Goal: Task Accomplishment & Management: Manage account settings

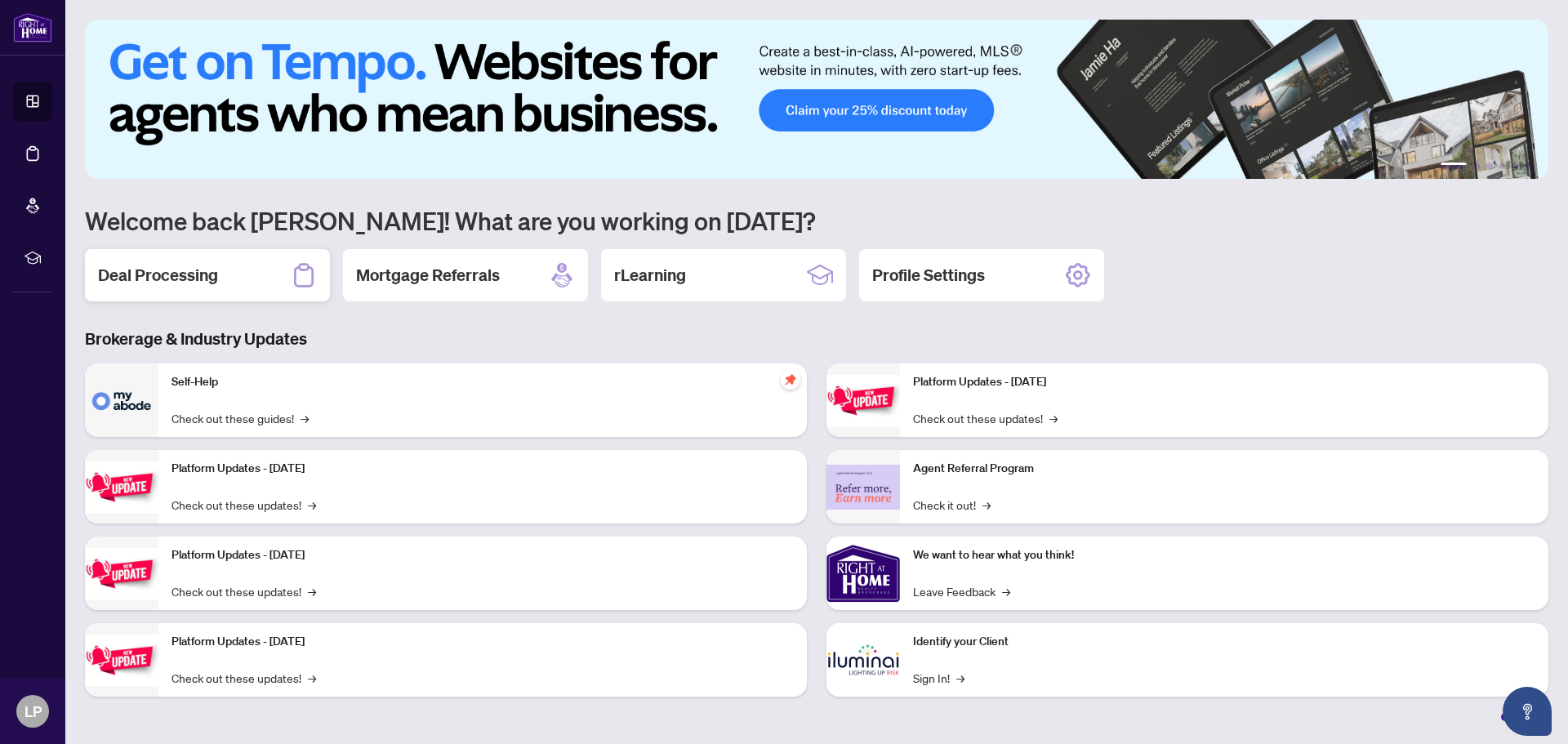
click at [180, 278] on h2 "Deal Processing" at bounding box center [158, 275] width 120 height 23
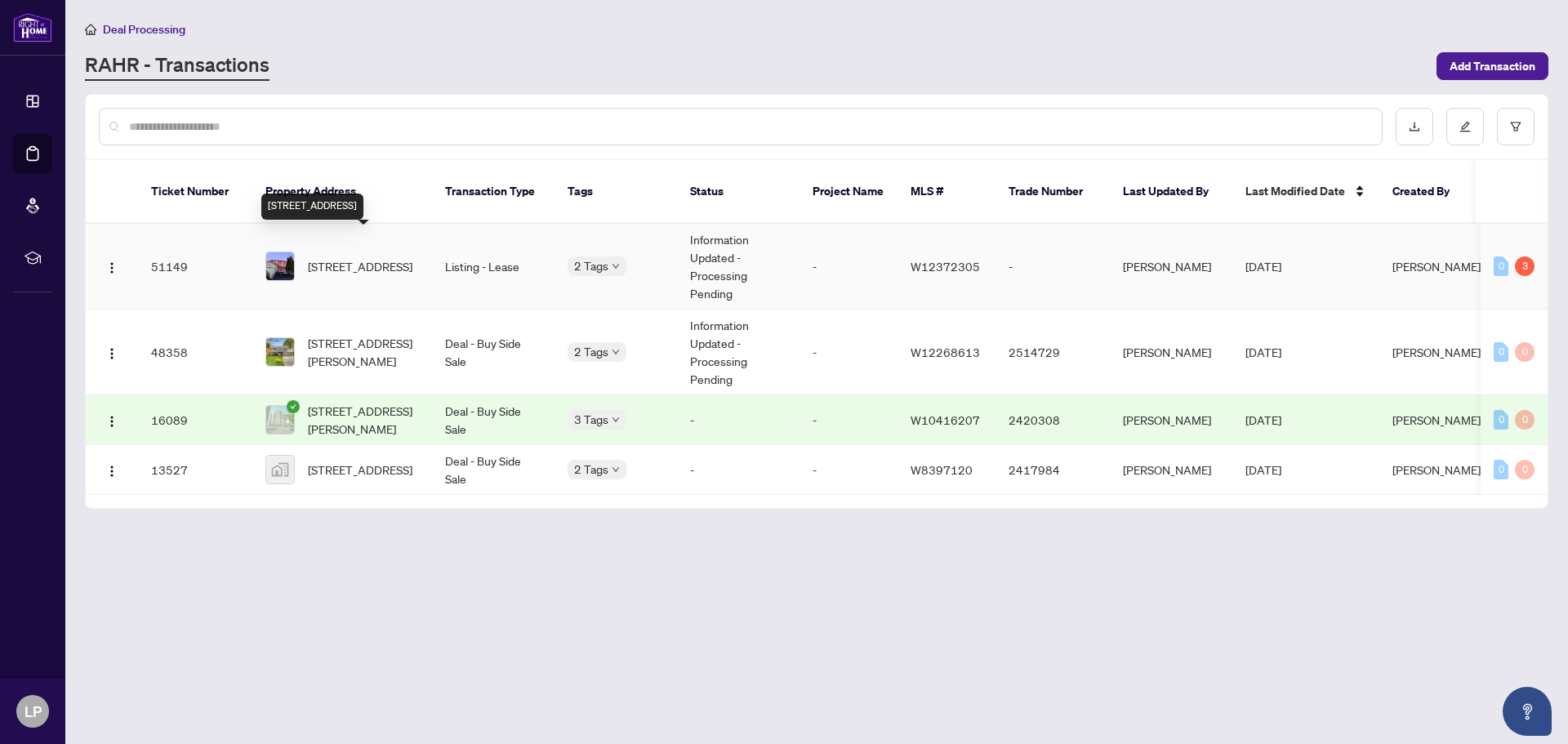
click at [317, 258] on span "[STREET_ADDRESS]" at bounding box center [361, 267] width 105 height 18
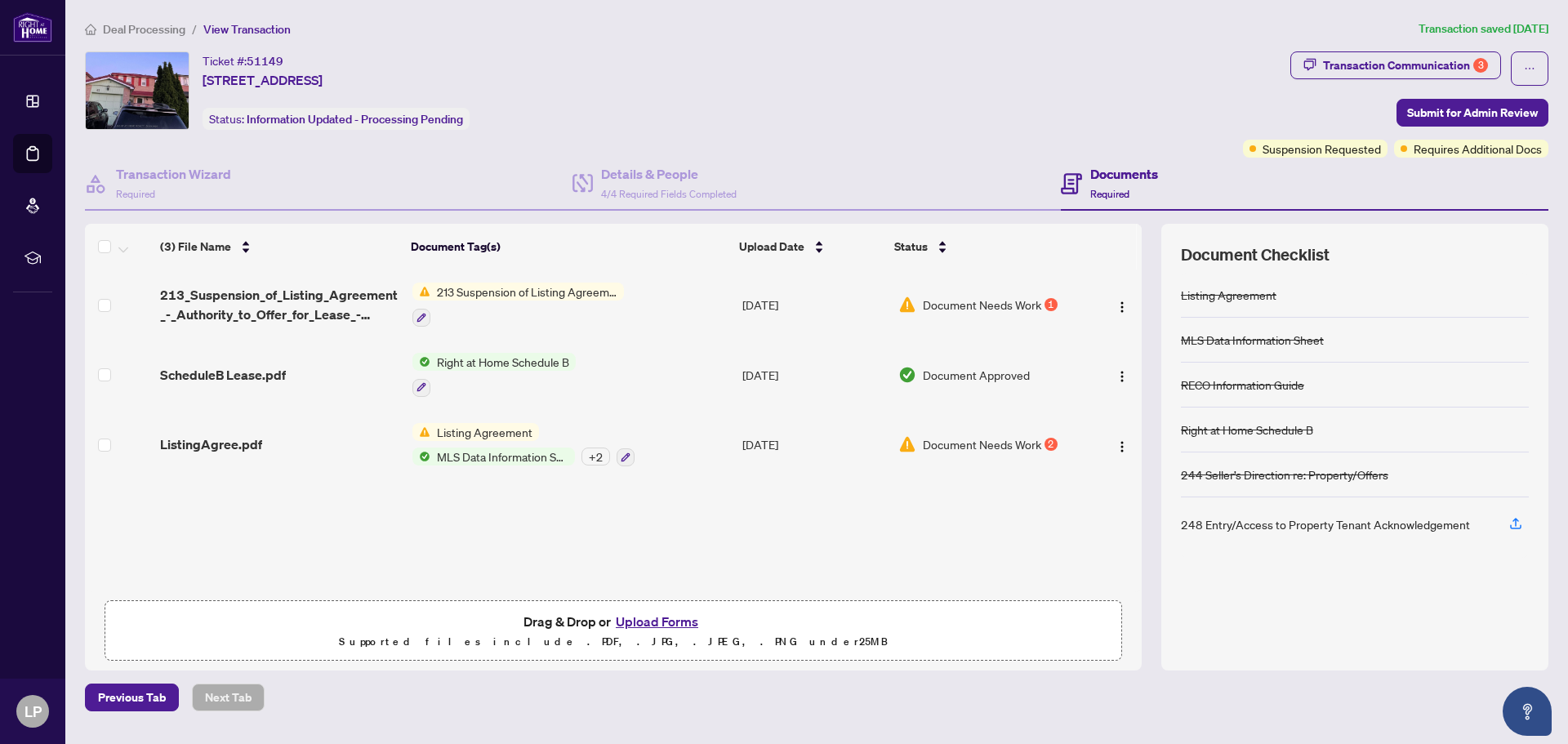
click at [1108, 171] on h4 "Documents" at bounding box center [1125, 174] width 68 height 19
click at [1116, 305] on img "button" at bounding box center [1122, 307] width 13 height 13
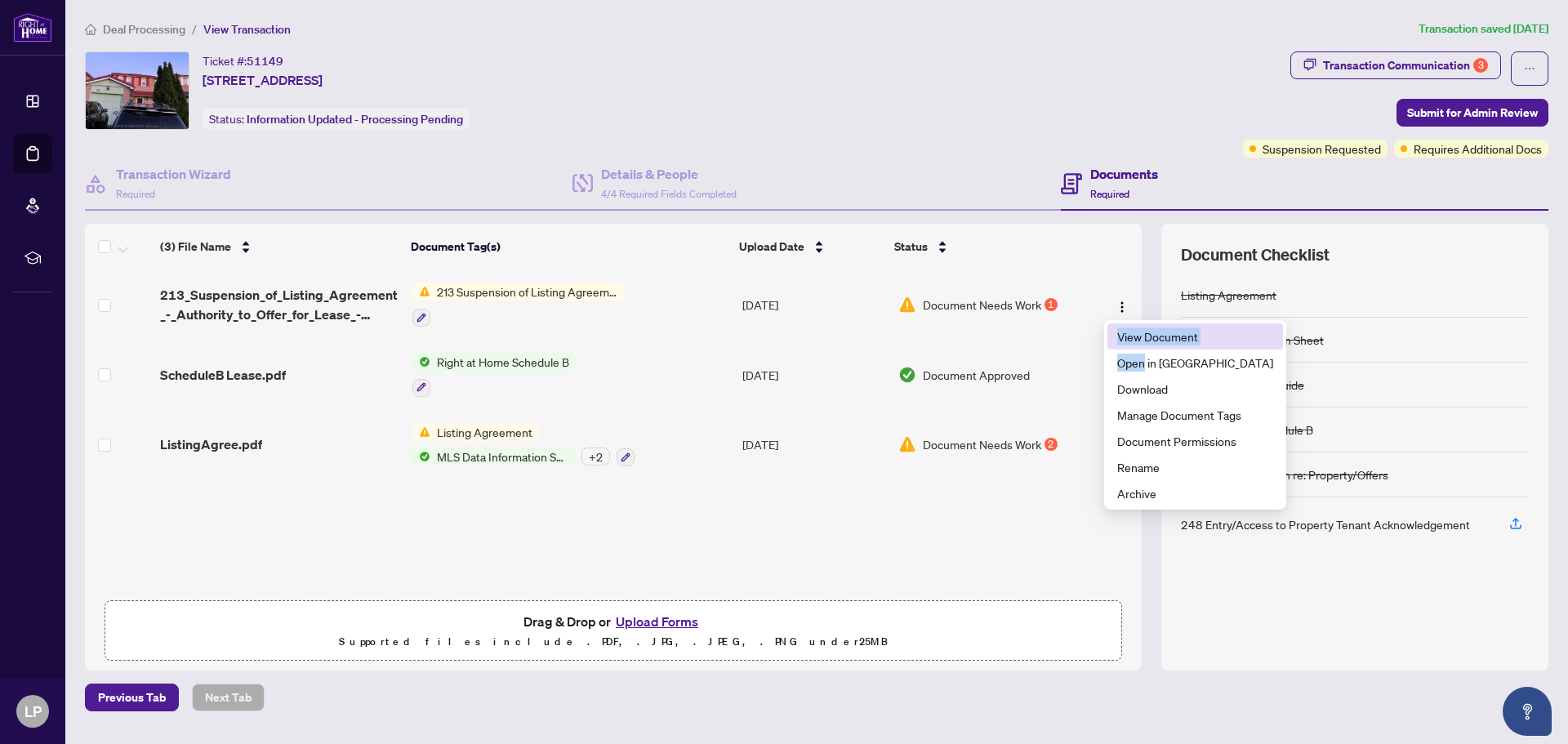
drag, startPoint x: 1142, startPoint y: 362, endPoint x: 1111, endPoint y: 334, distance: 41.8
click at [1111, 334] on ul "View Document Open in [GEOGRAPHIC_DATA] Download Manage Document Tags Document …" at bounding box center [1196, 415] width 182 height 189
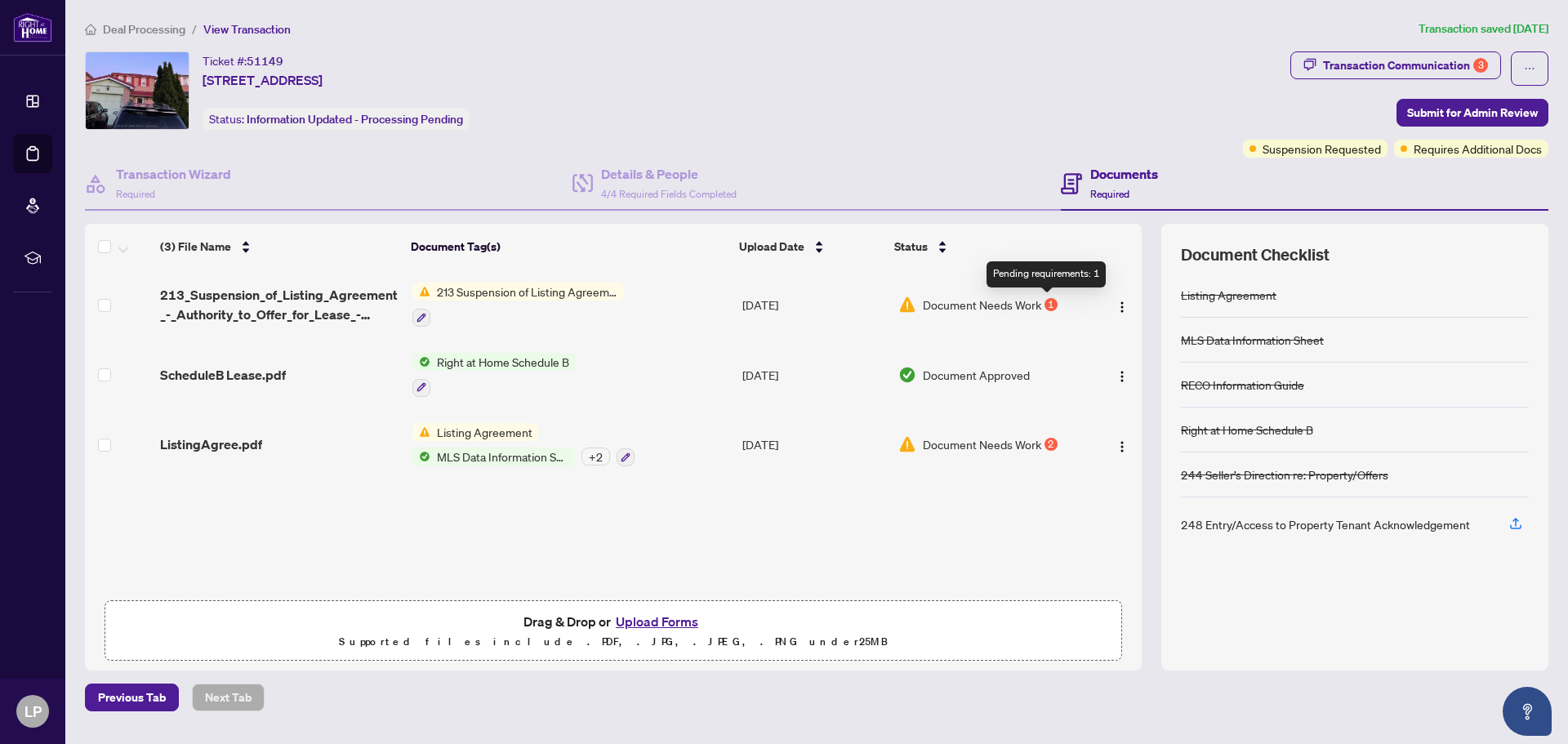
click at [1047, 305] on div "1" at bounding box center [1051, 304] width 13 height 13
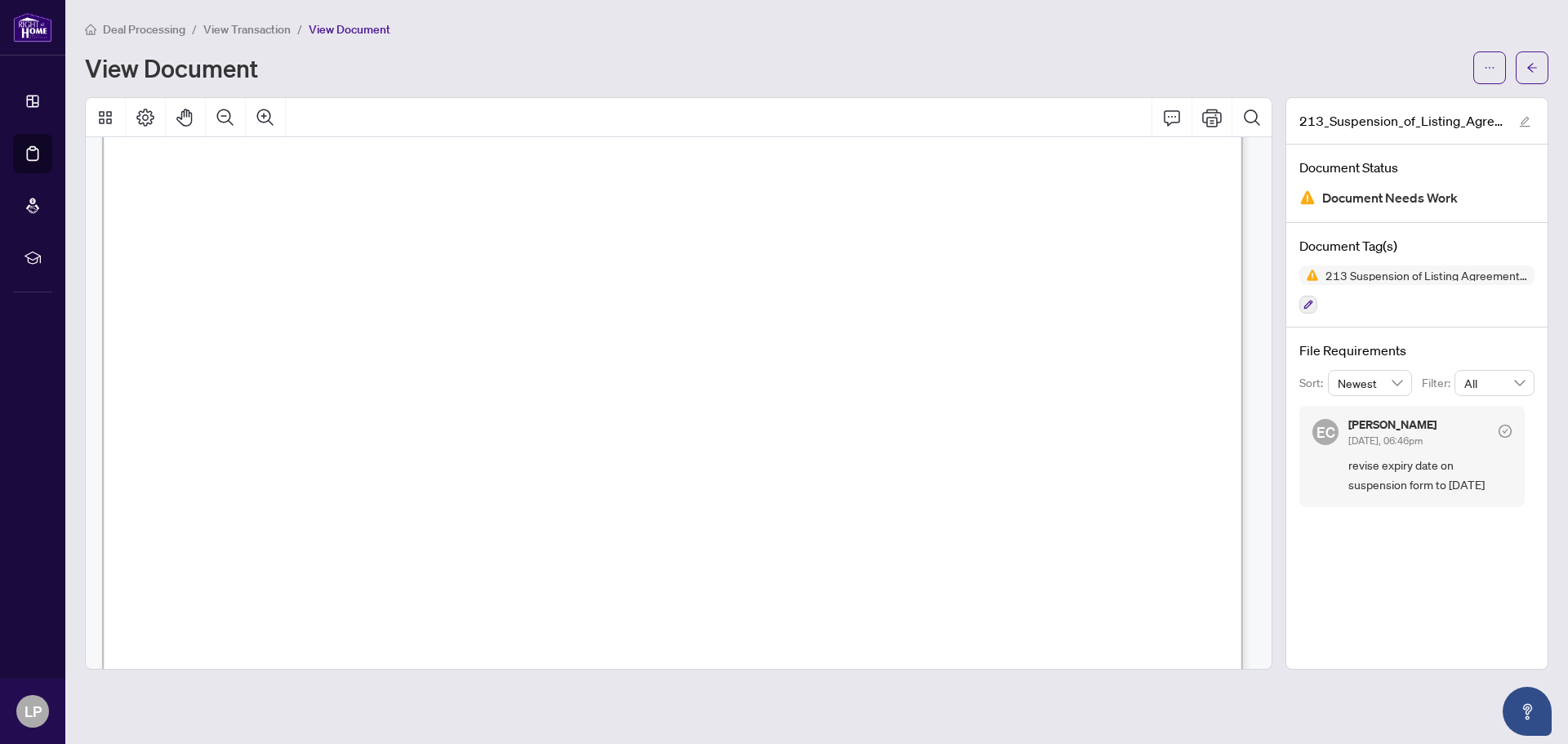
scroll to position [185, 0]
click at [461, 409] on span "[DATE]" at bounding box center [429, 415] width 62 height 18
click at [405, 412] on span "[DATE]" at bounding box center [429, 415] width 62 height 18
drag, startPoint x: 406, startPoint y: 409, endPoint x: 988, endPoint y: 224, distance: 610.7
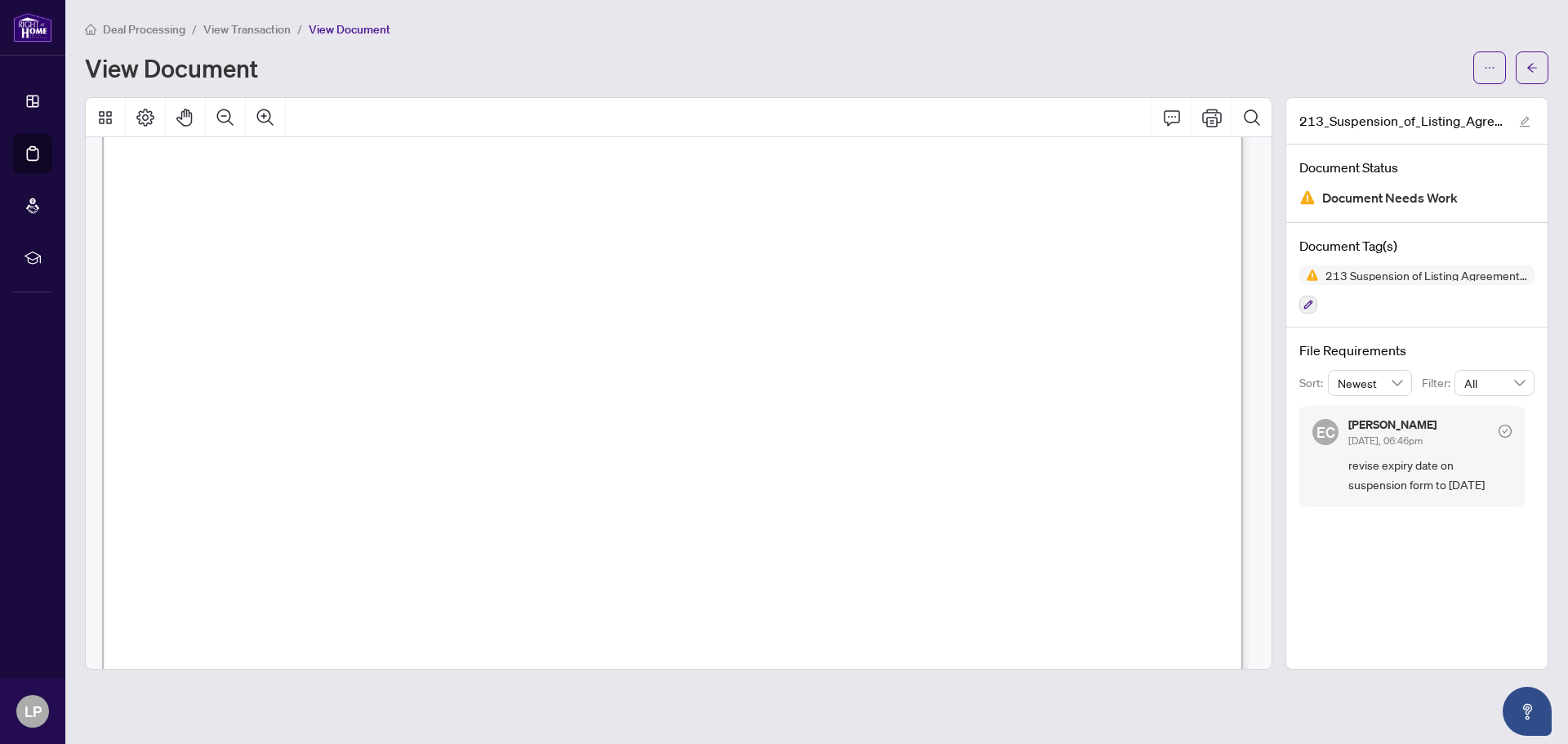
click at [252, 224] on span "BETWEEN:" at bounding box center [214, 228] width 73 height 19
click at [1306, 303] on icon "button" at bounding box center [1308, 304] width 10 height 10
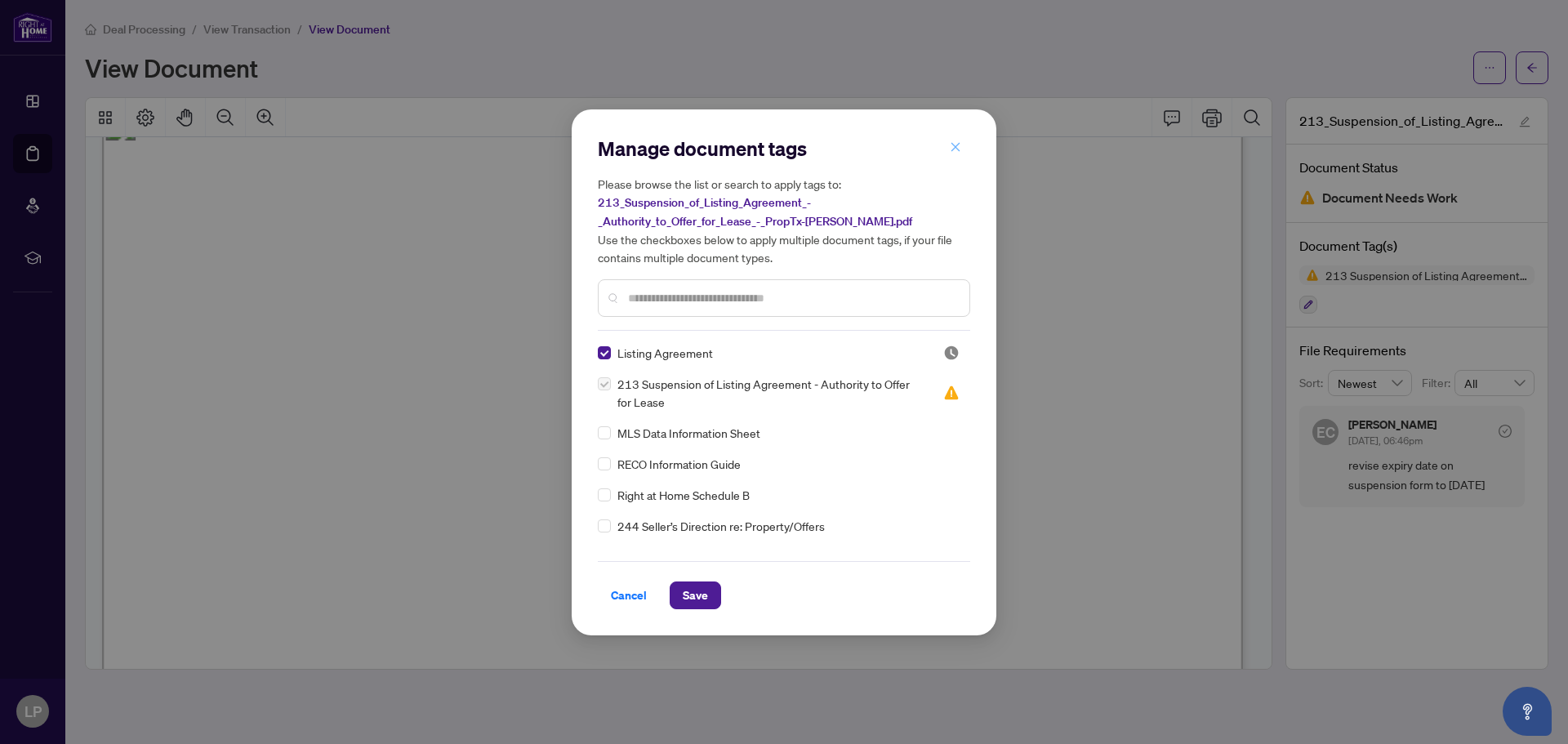
click at [952, 146] on icon "close" at bounding box center [956, 147] width 11 height 11
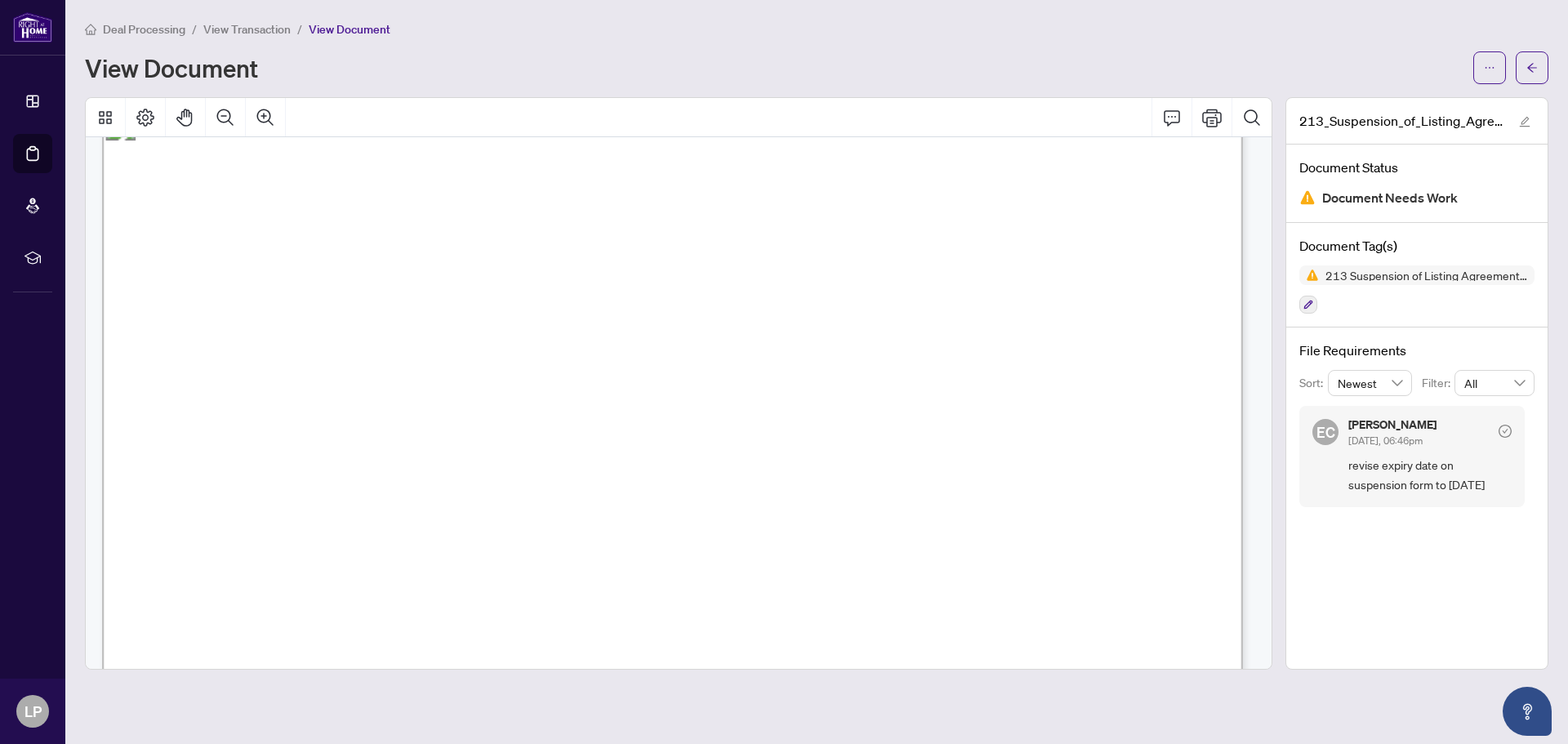
click at [123, 28] on span "Deal Processing" at bounding box center [144, 29] width 83 height 15
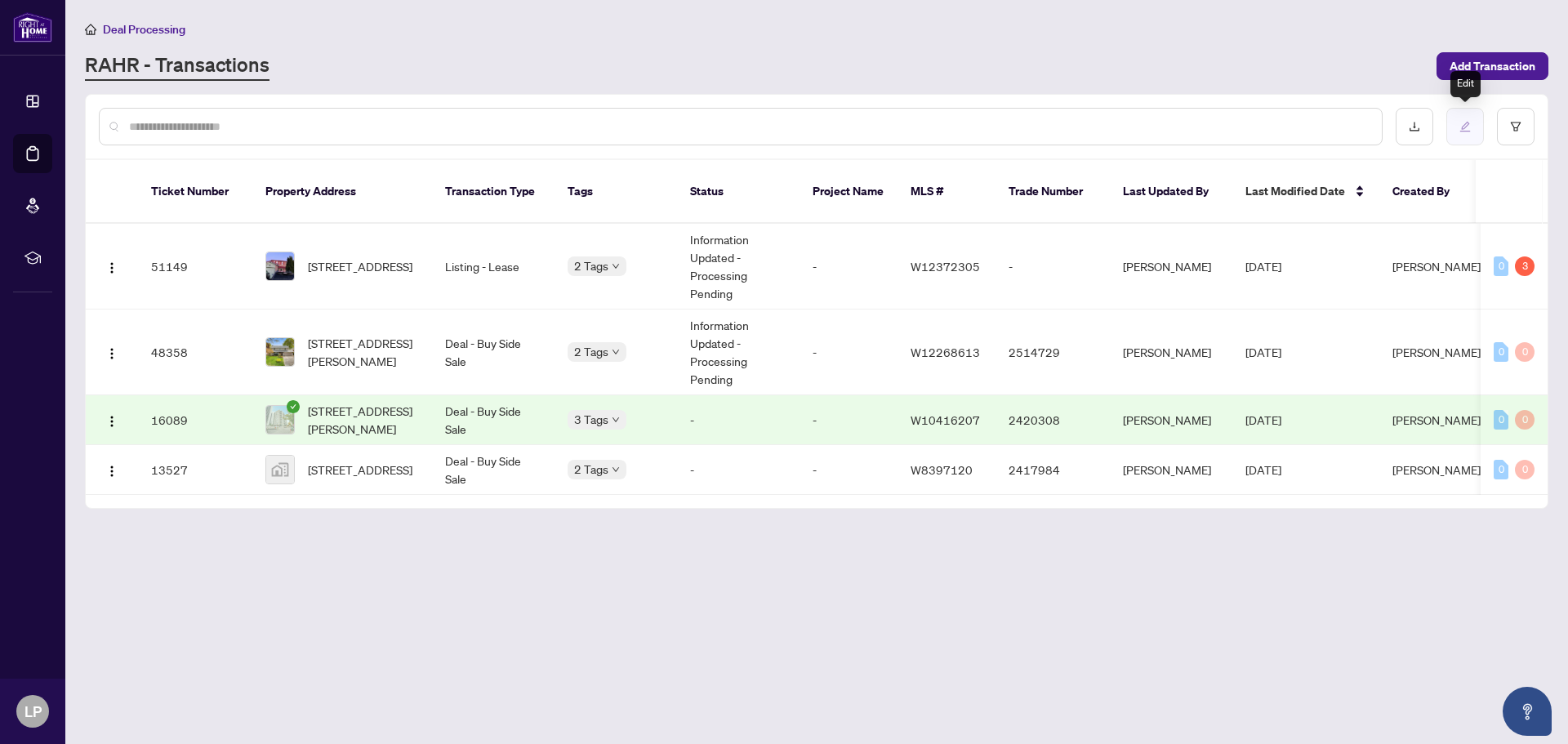
click at [1464, 125] on icon "edit" at bounding box center [1466, 127] width 11 height 11
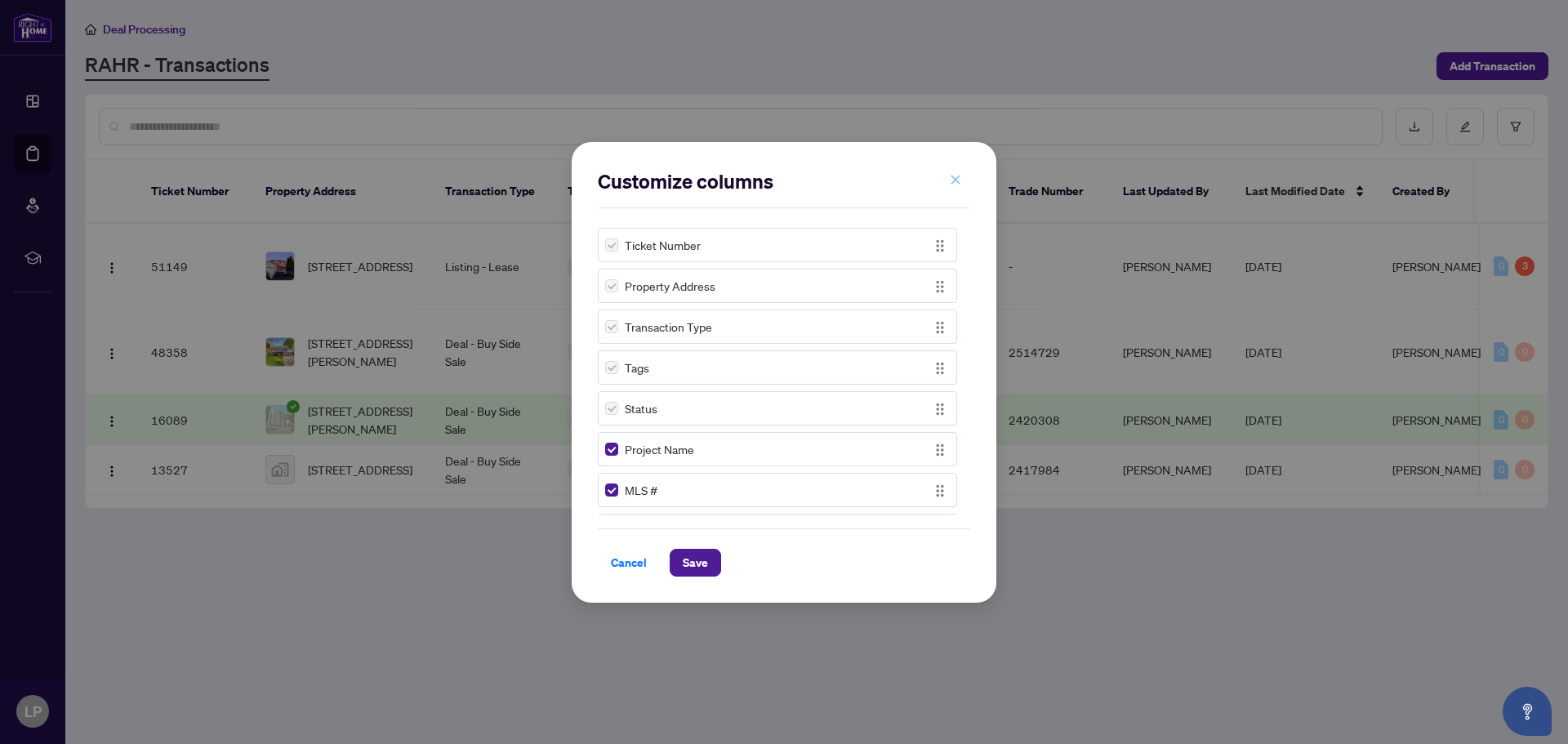
click at [951, 176] on icon "close" at bounding box center [956, 179] width 11 height 11
